Goal: Task Accomplishment & Management: Manage account settings

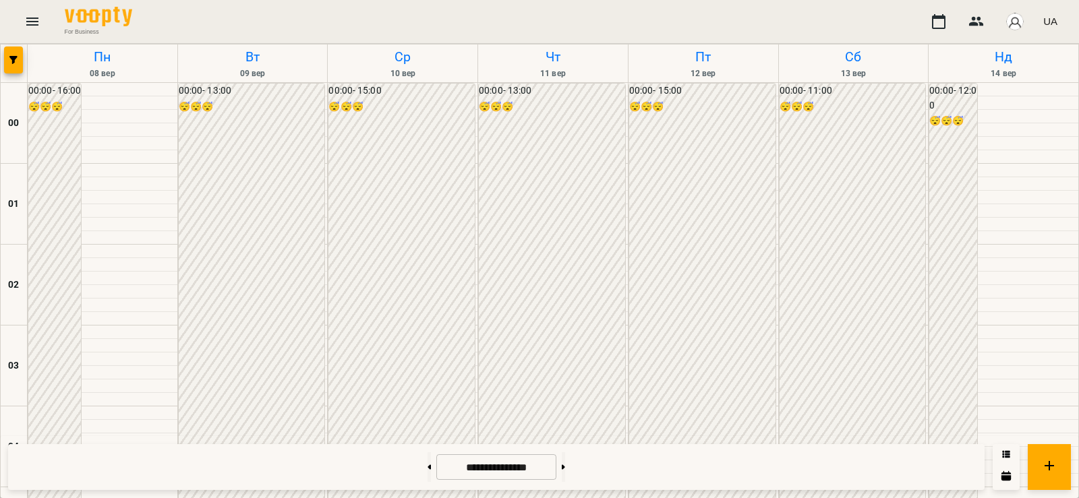
scroll to position [1101, 0]
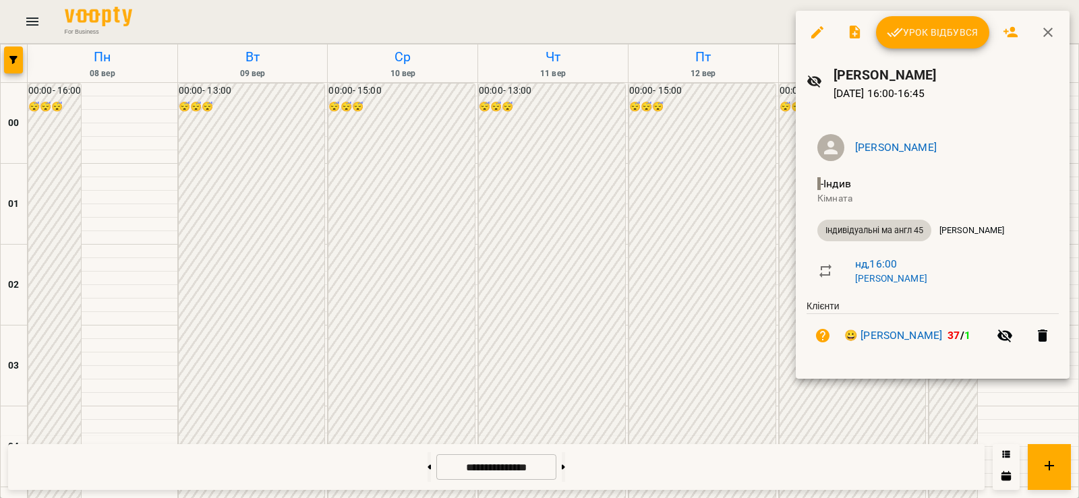
click at [962, 32] on span "Урок відбувся" at bounding box center [933, 32] width 92 height 16
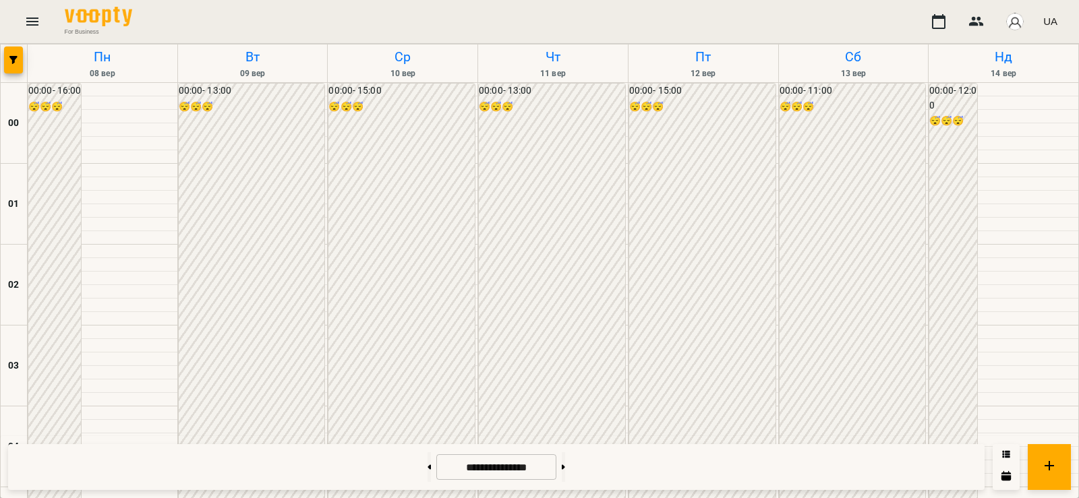
scroll to position [1101, 0]
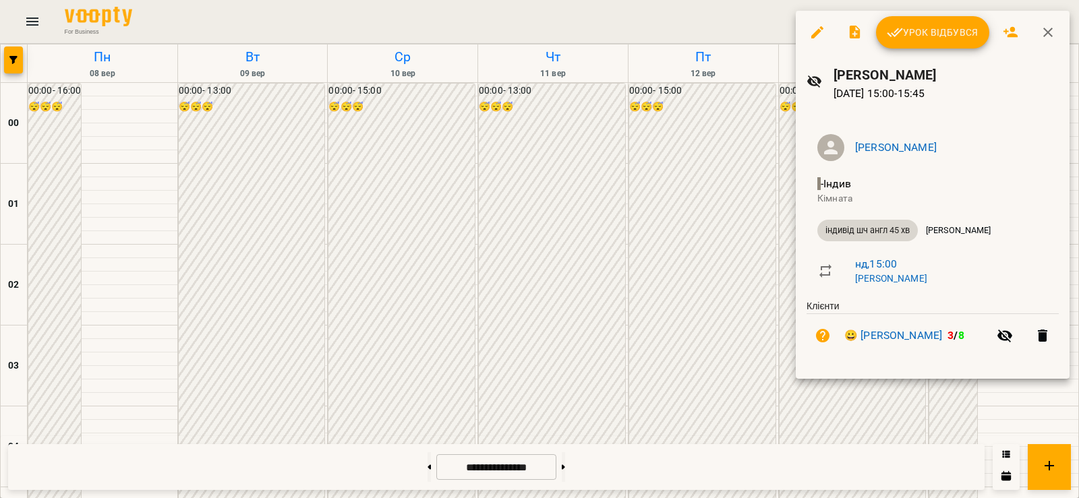
click at [626, 297] on div at bounding box center [539, 249] width 1079 height 498
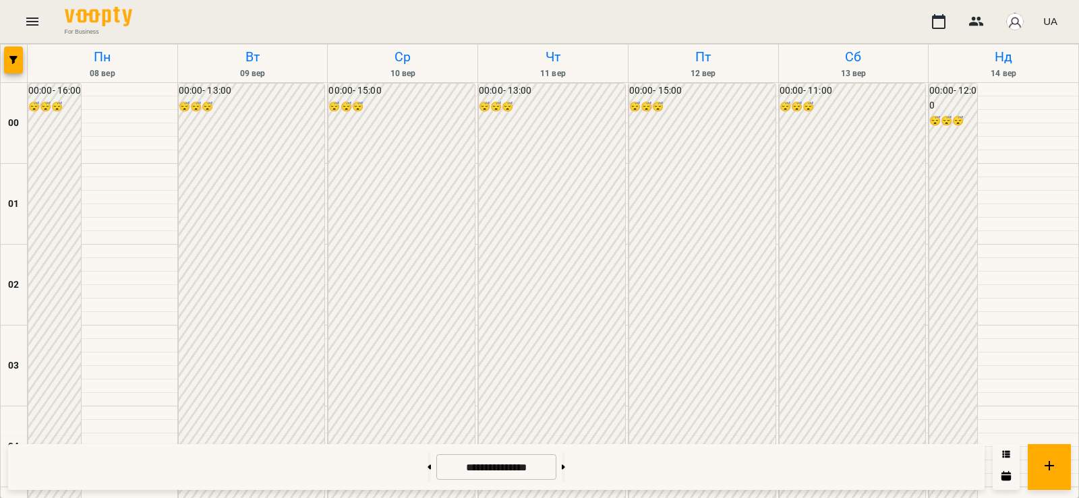
scroll to position [1259, 0]
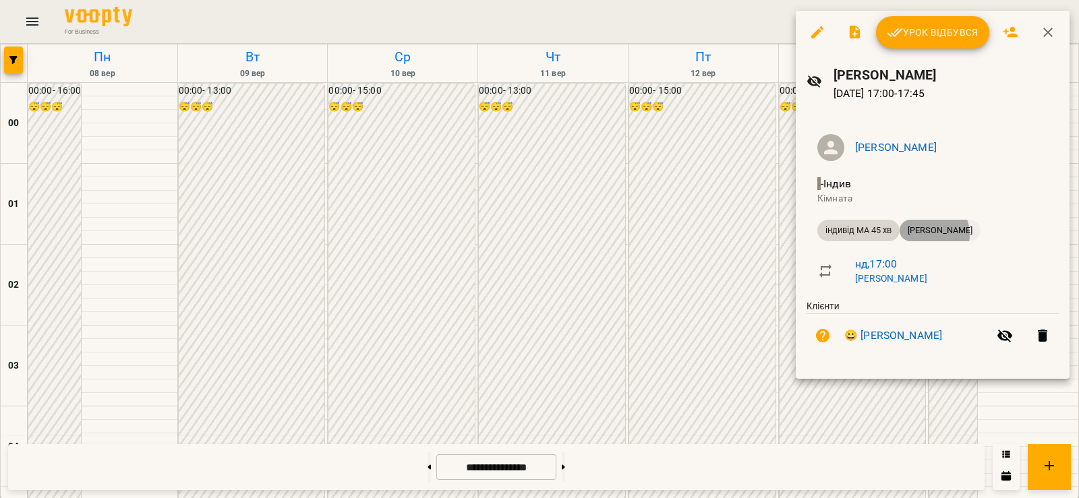
click at [928, 235] on span "[PERSON_NAME]" at bounding box center [939, 231] width 81 height 12
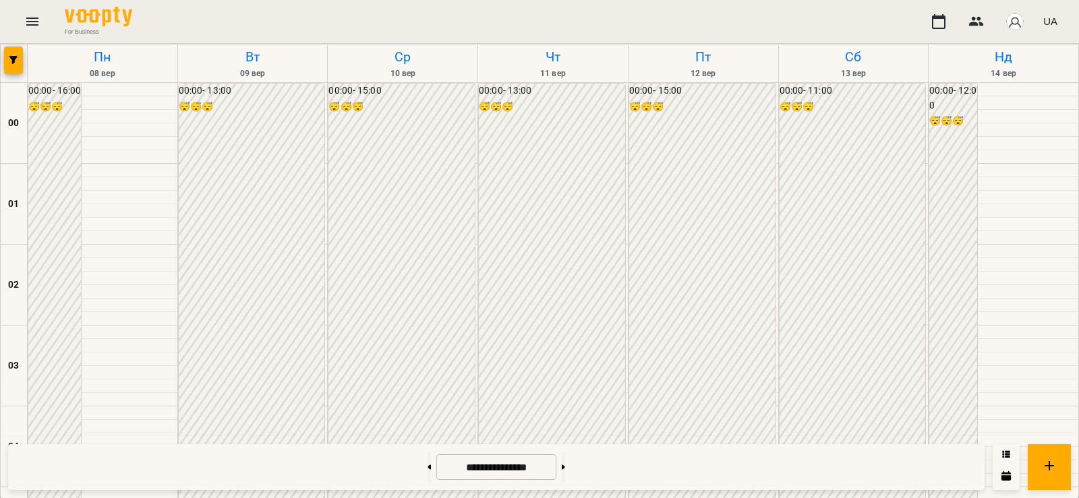
scroll to position [1259, 0]
